Goal: Find contact information: Find contact information

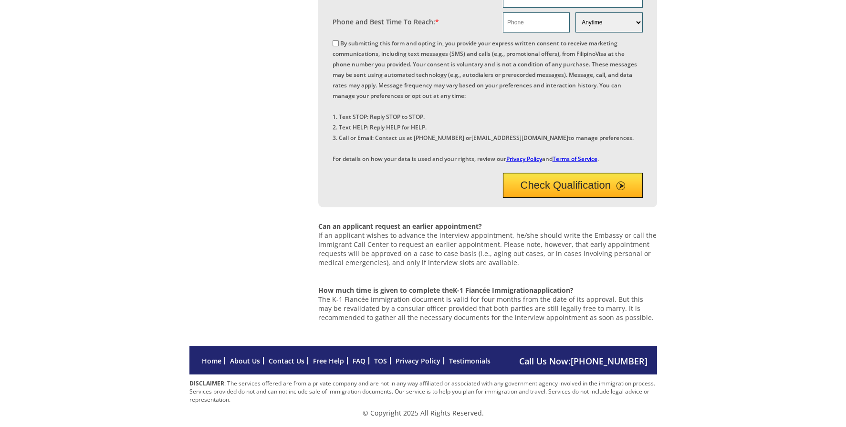
scroll to position [478, 0]
click at [287, 361] on link "Contact Us" at bounding box center [287, 360] width 36 height 9
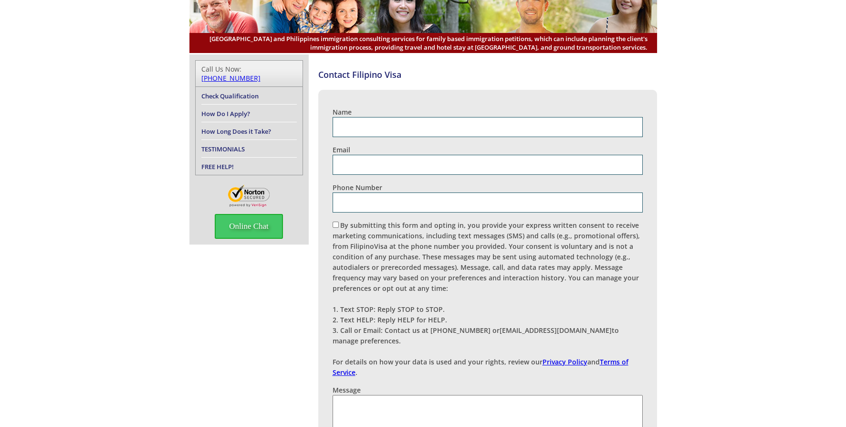
scroll to position [35, 0]
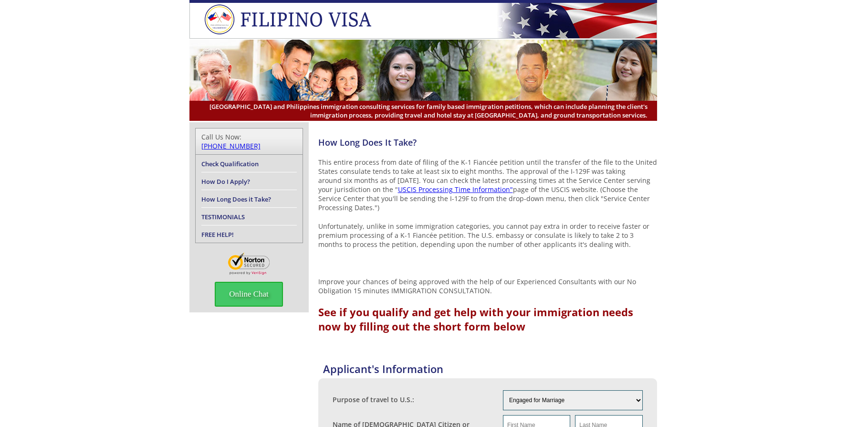
scroll to position [478, 0]
